Goal: Find contact information: Find contact information

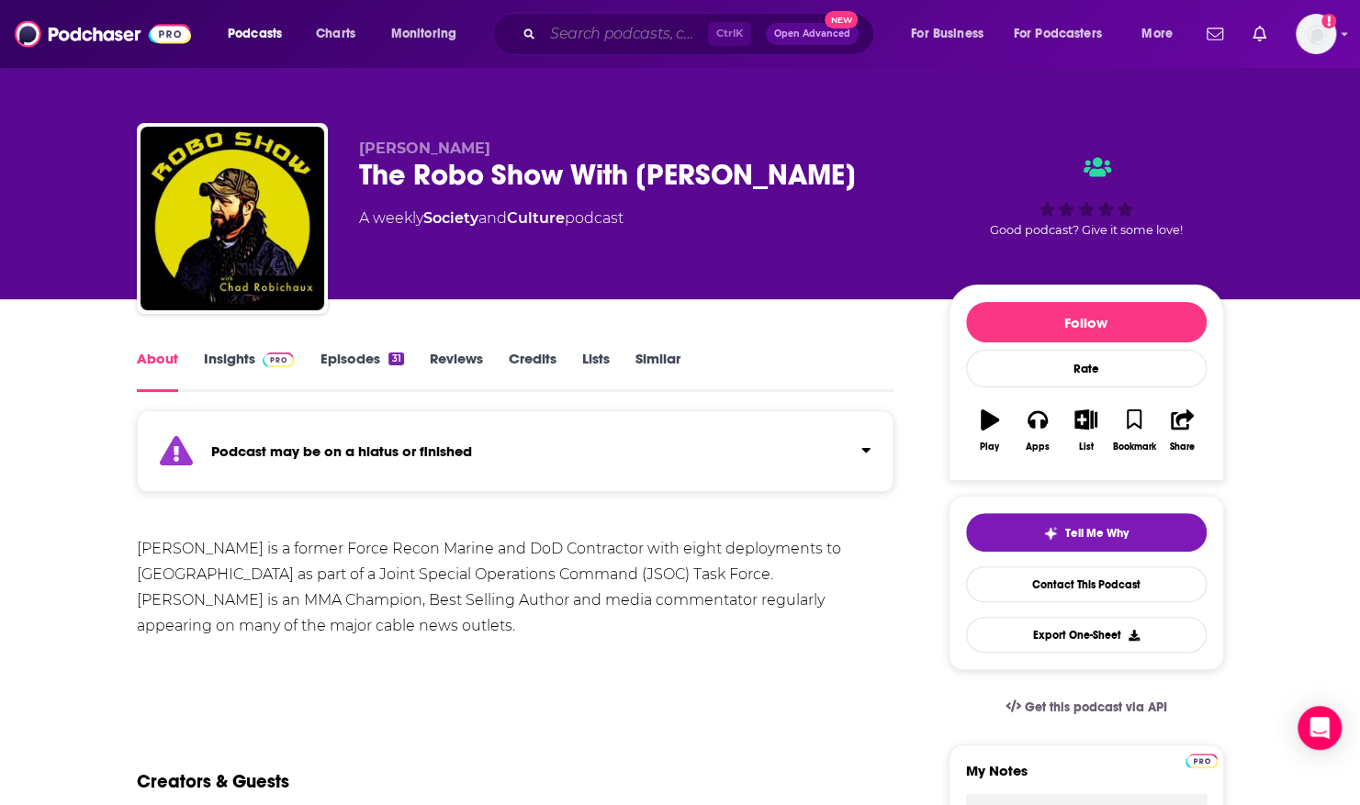
click at [657, 33] on input "Search podcasts, credits, & more..." at bounding box center [625, 33] width 165 height 29
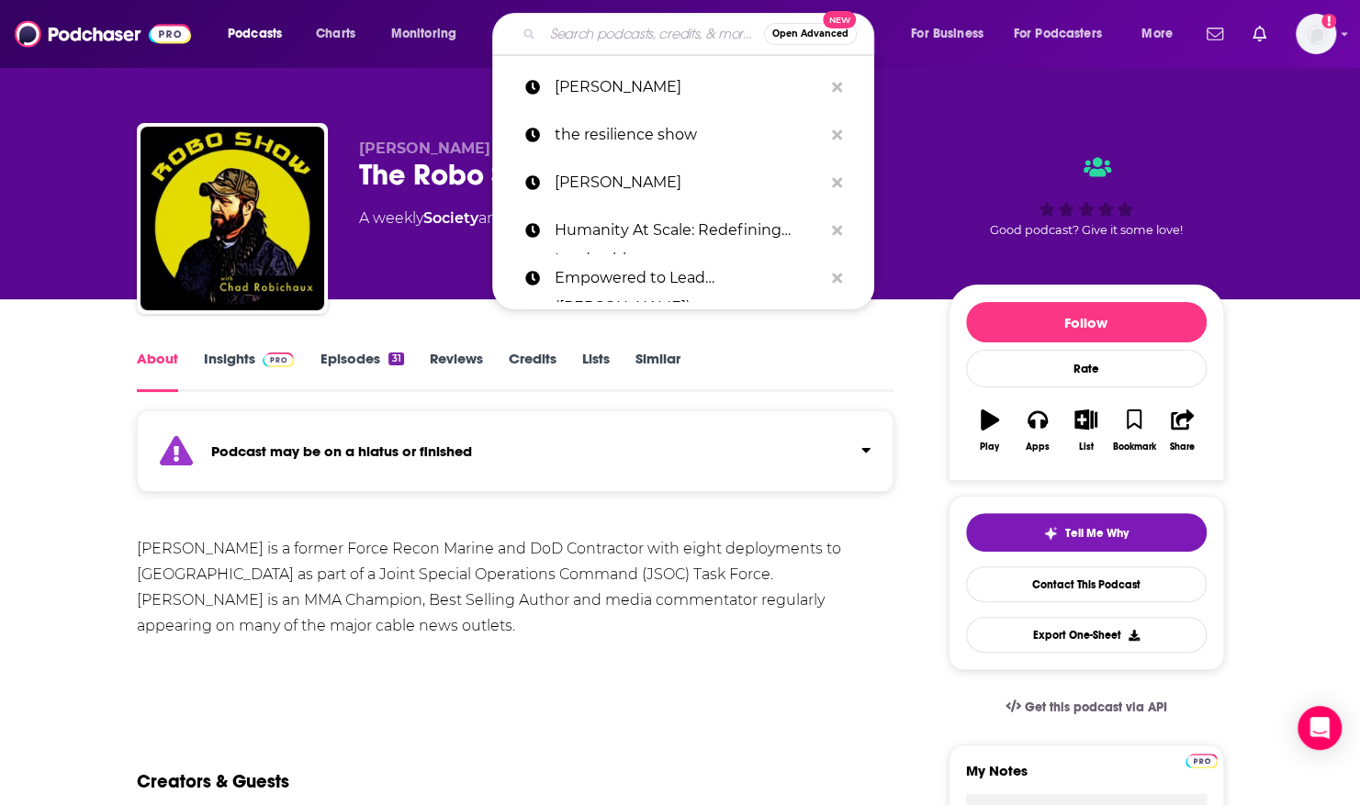
paste input "The Resilient Show."
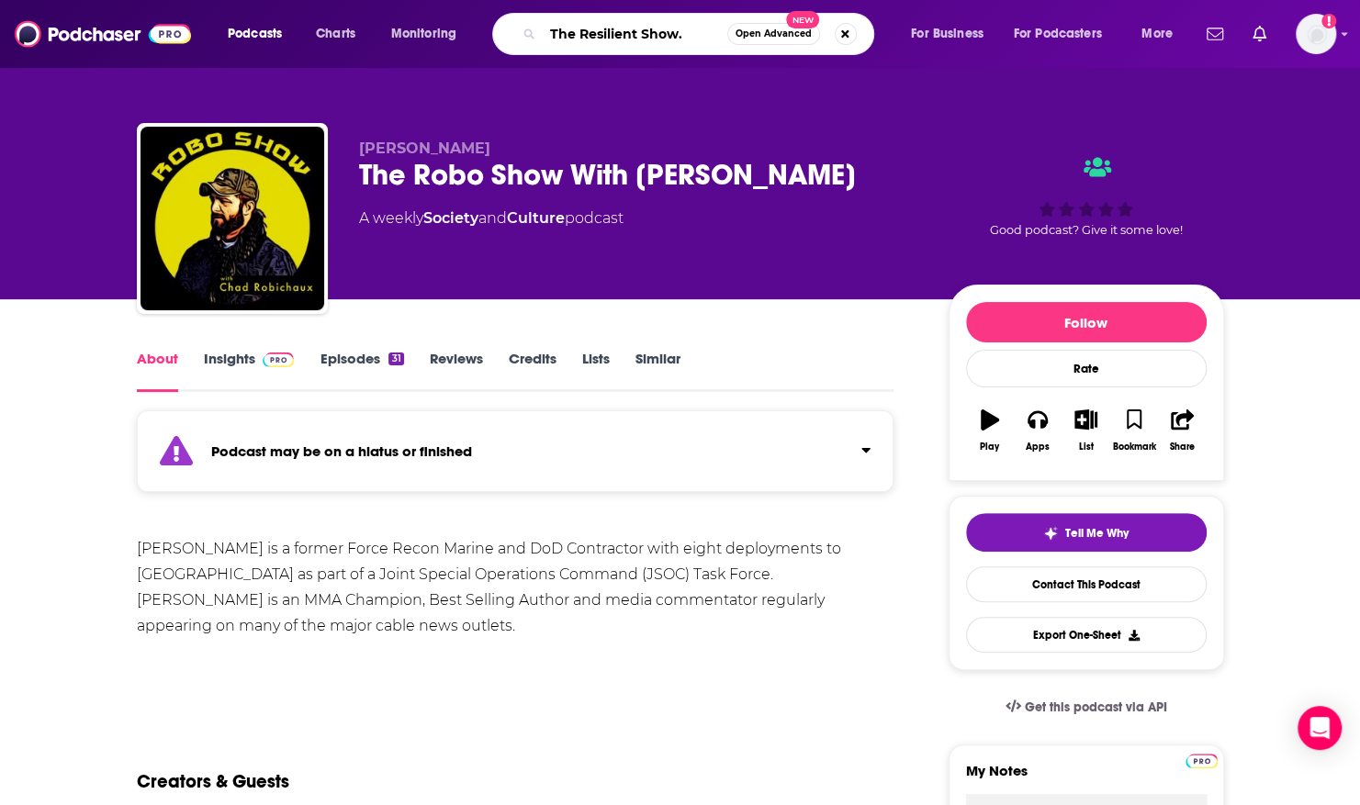
type input "The Resilient Show"
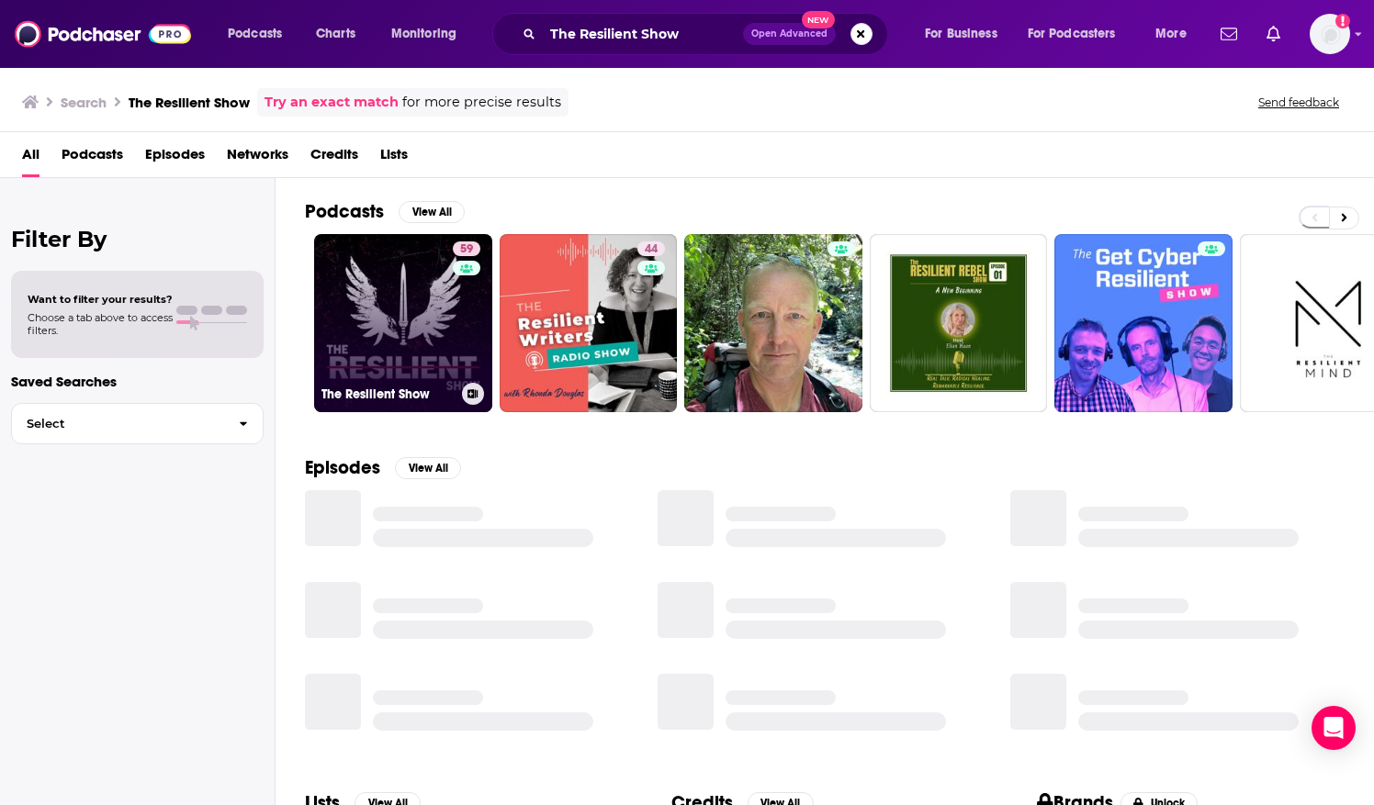
click at [340, 266] on link "59 The Resilient Show" at bounding box center [403, 323] width 178 height 178
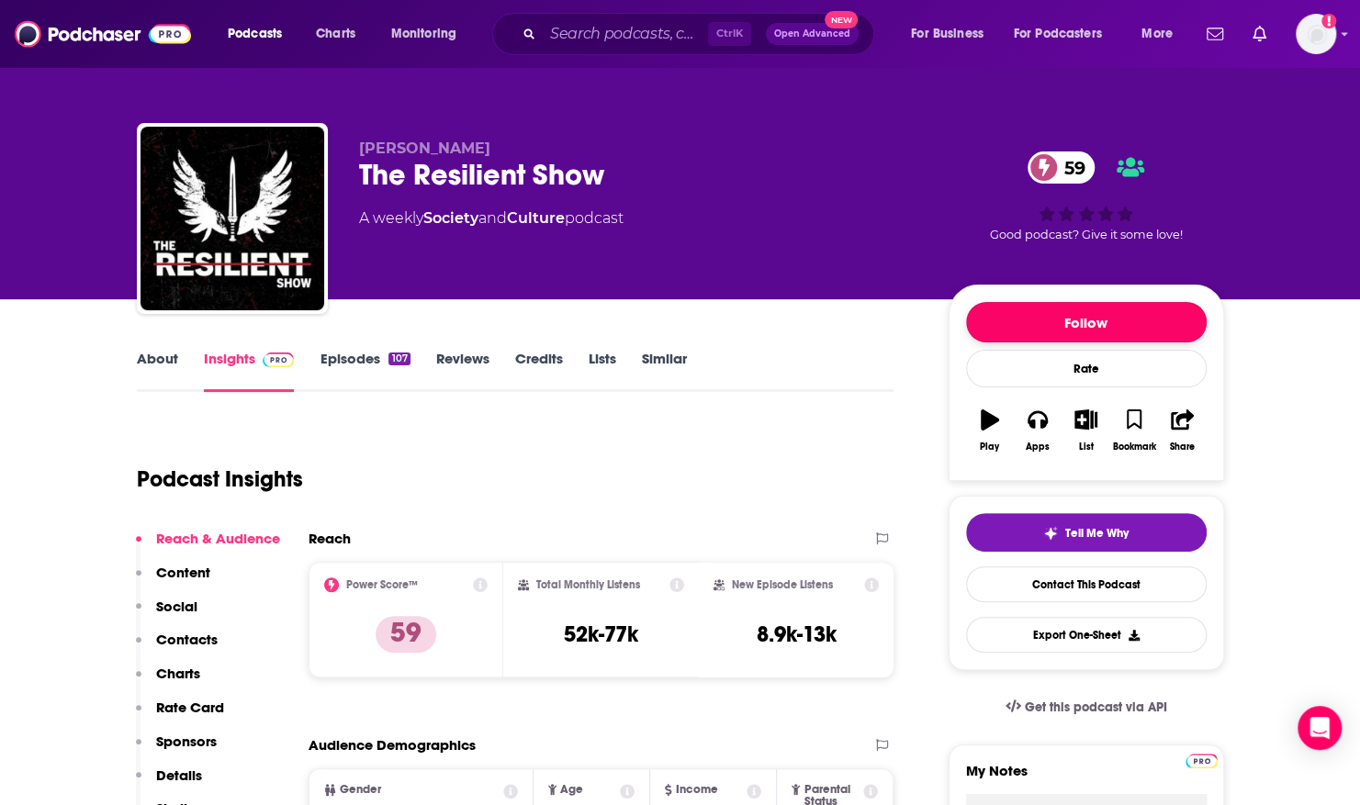
click at [1079, 316] on button "Follow" at bounding box center [1086, 322] width 241 height 40
click at [151, 376] on link "About" at bounding box center [157, 371] width 41 height 42
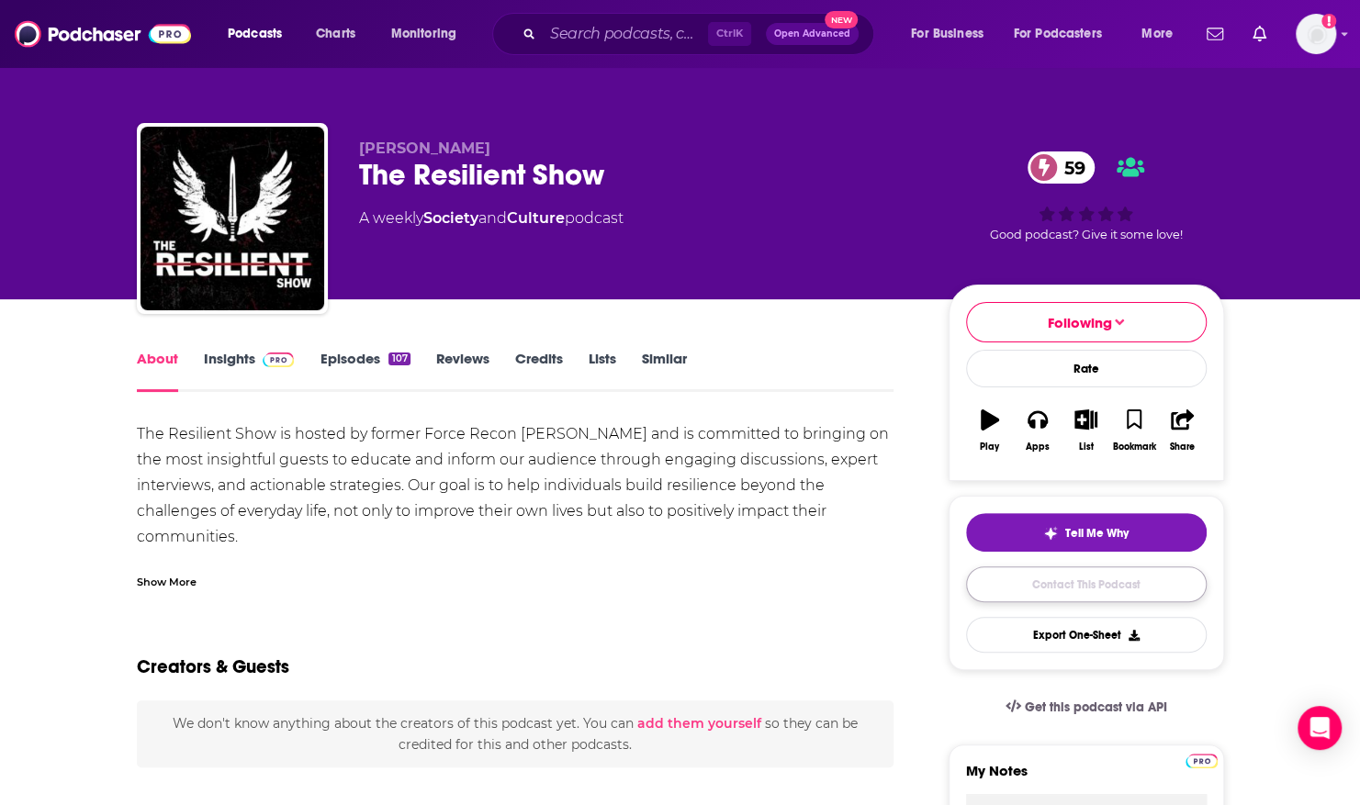
click at [1043, 582] on link "Contact This Podcast" at bounding box center [1086, 585] width 241 height 36
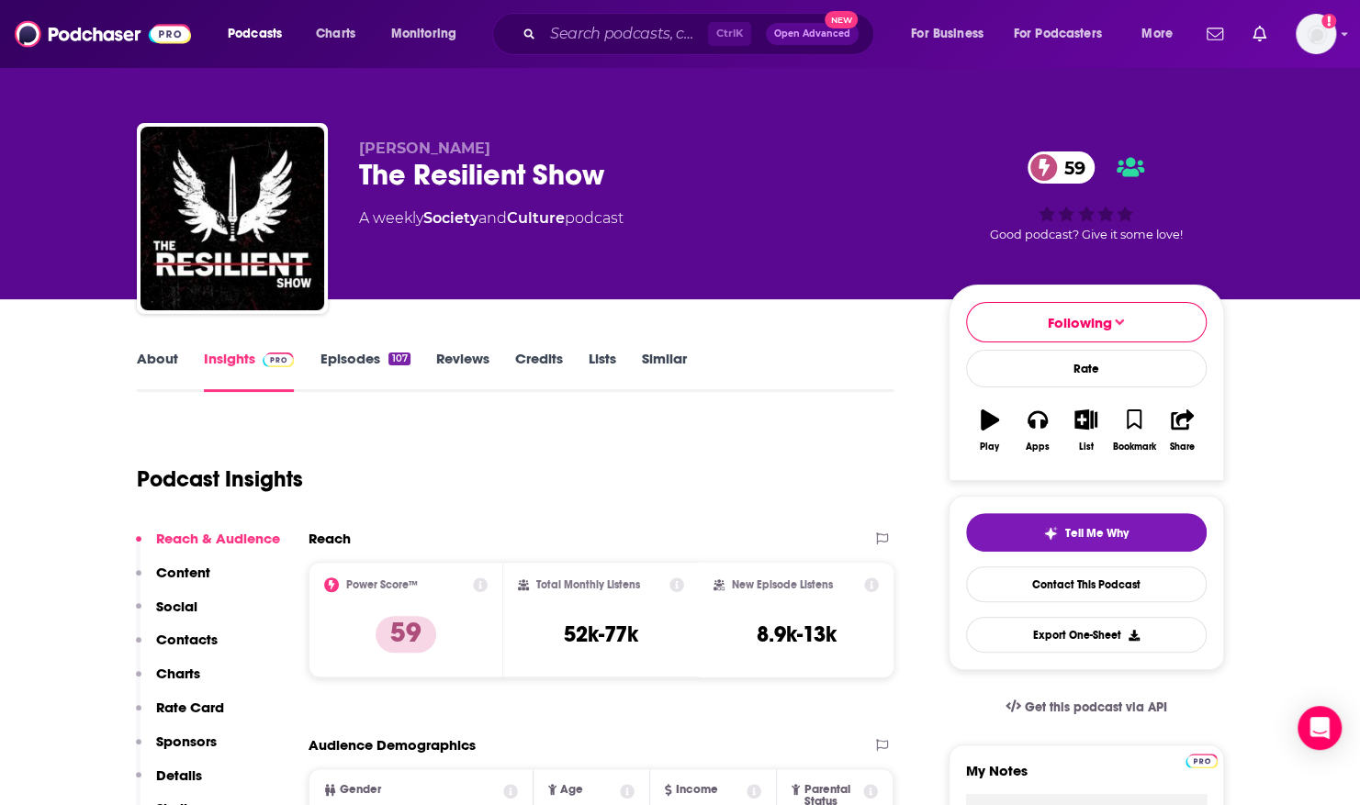
click at [95, 202] on div "[PERSON_NAME] The Resilient Show 59 A weekly Society and Culture podcast 59 Goo…" at bounding box center [680, 149] width 1175 height 299
click at [50, 164] on div "[PERSON_NAME] The Resilient Show 59 A weekly Society and Culture podcast 59 Goo…" at bounding box center [680, 149] width 1360 height 299
